Goal: Task Accomplishment & Management: Manage account settings

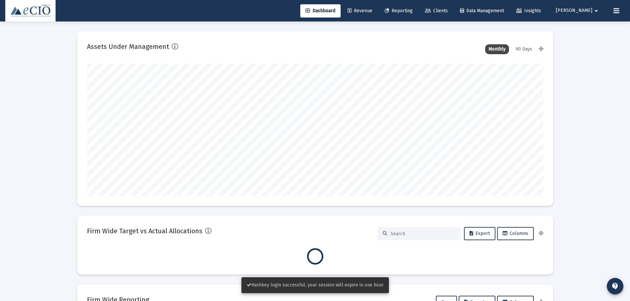
scroll to position [132, 456]
type input "[DATE]"
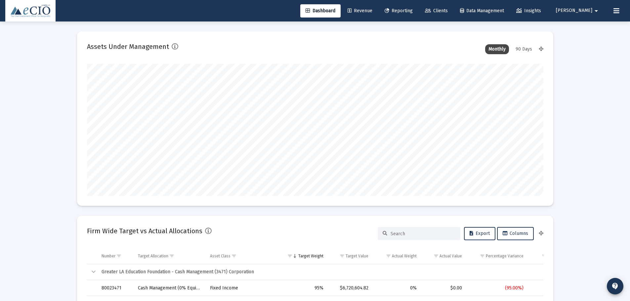
click at [459, 18] on div "Dashboard Revenue Reporting Clients Data Management Insights [PERSON_NAME] arro…" at bounding box center [314, 10] width 619 height 21
click at [448, 9] on span "Clients" at bounding box center [436, 11] width 23 height 6
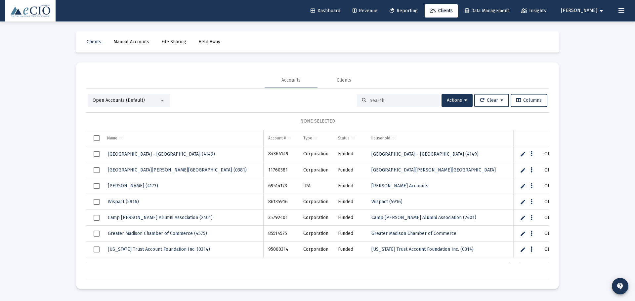
click at [482, 74] on div "Accounts Clients" at bounding box center [317, 80] width 463 height 16
click at [482, 72] on mat-card "Accounts Clients Open Accounts (Default) Actions Clear Columns NONE SELECTED Na…" at bounding box center [317, 176] width 483 height 227
click at [80, 89] on mat-card "Accounts Clients Open Accounts (Default) Actions Clear Columns NONE SELECTED Na…" at bounding box center [317, 176] width 483 height 227
click at [597, 9] on span "[PERSON_NAME]" at bounding box center [579, 11] width 36 height 6
click at [591, 29] on link "Settings" at bounding box center [598, 28] width 39 height 16
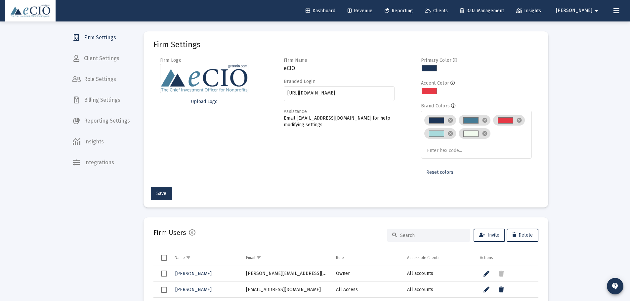
click at [107, 116] on span "Reporting Settings" at bounding box center [101, 121] width 68 height 16
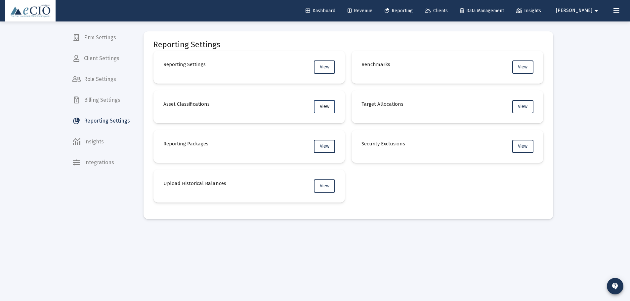
click at [320, 107] on span "View" at bounding box center [325, 107] width 10 height 6
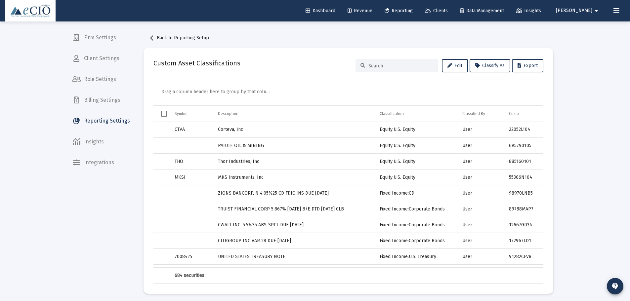
click at [383, 67] on input at bounding box center [400, 66] width 65 height 6
click at [400, 62] on div at bounding box center [397, 65] width 83 height 13
drag, startPoint x: 395, startPoint y: 73, endPoint x: 385, endPoint y: 62, distance: 15.0
click at [392, 72] on div "Custom Asset Classifications Edit Classify As Export" at bounding box center [348, 66] width 390 height 16
click at [383, 60] on div at bounding box center [397, 65] width 83 height 13
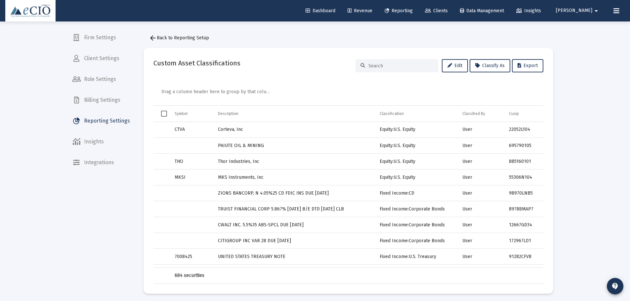
click at [383, 62] on div at bounding box center [397, 65] width 83 height 13
click at [384, 65] on input at bounding box center [400, 66] width 65 height 6
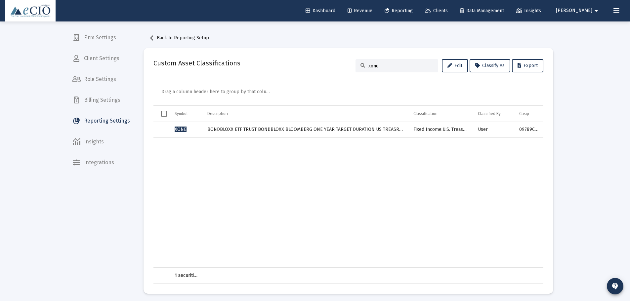
type input "xone"
click at [400, 150] on td "Data grid" at bounding box center [306, 203] width 206 height 130
